Goal: Navigation & Orientation: Find specific page/section

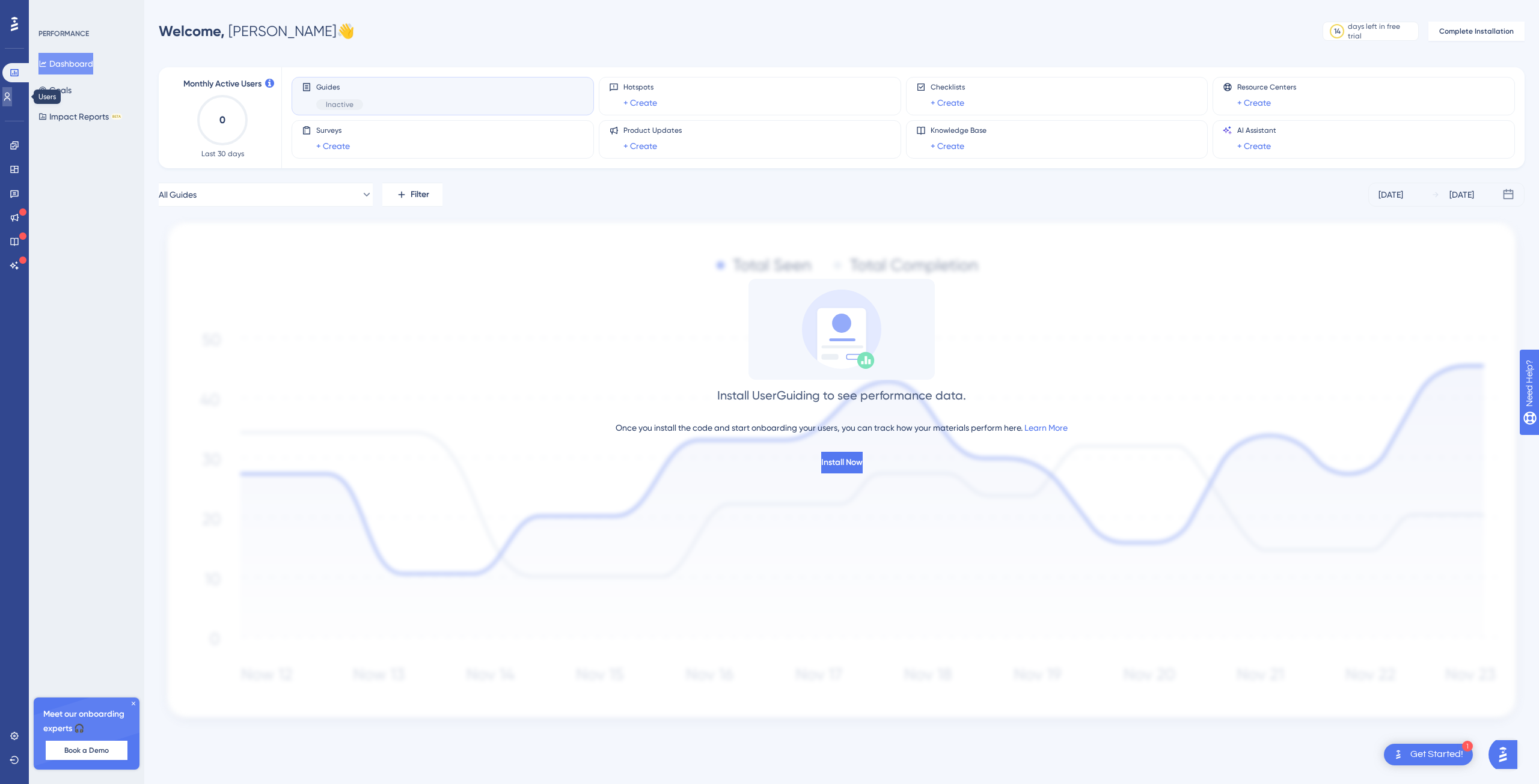
click at [0, 0] on icon at bounding box center [0, 0] width 0 height 0
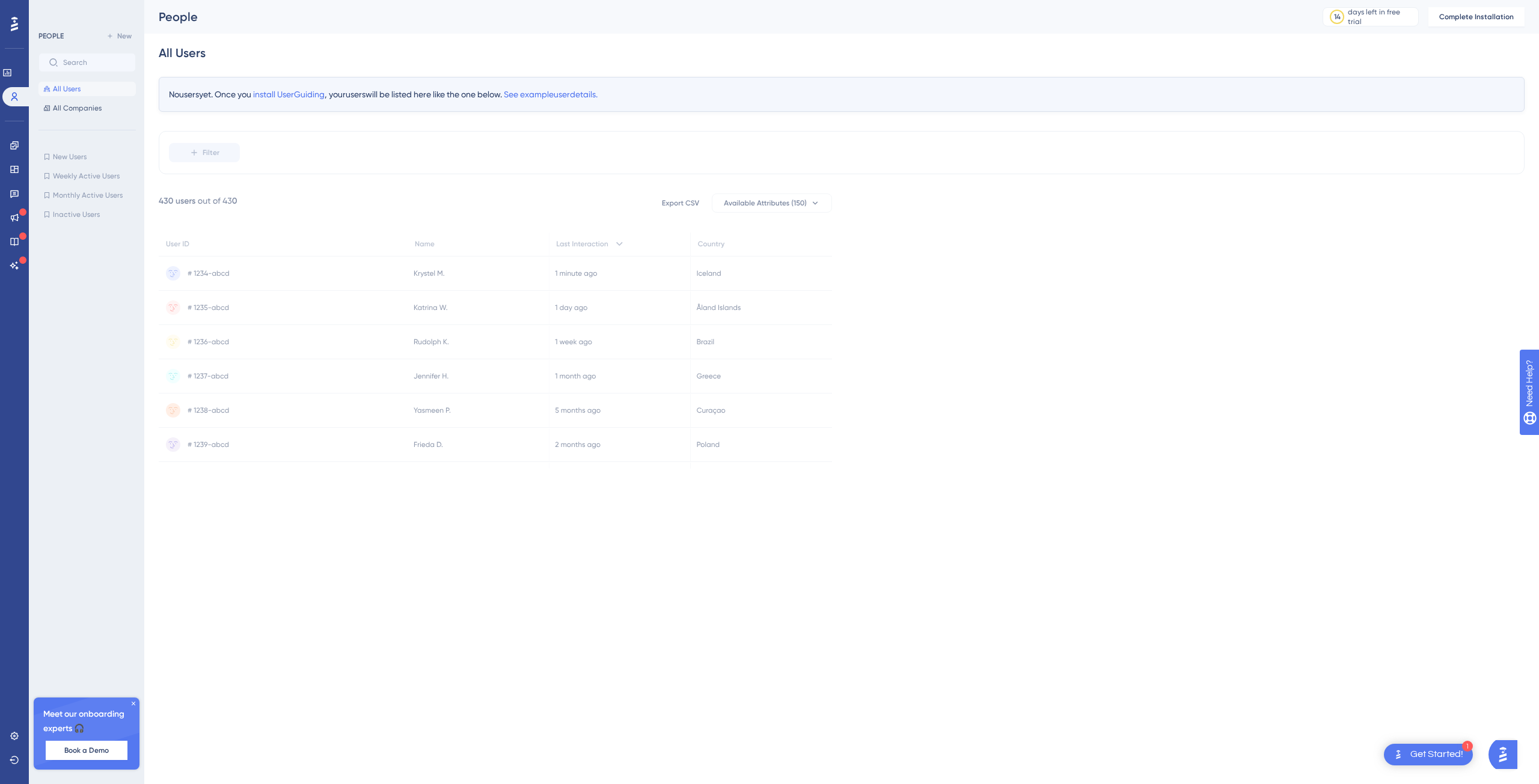
click at [60, 36] on div "PEOPLE" at bounding box center [51, 36] width 25 height 10
